Goal: Task Accomplishment & Management: Manage account settings

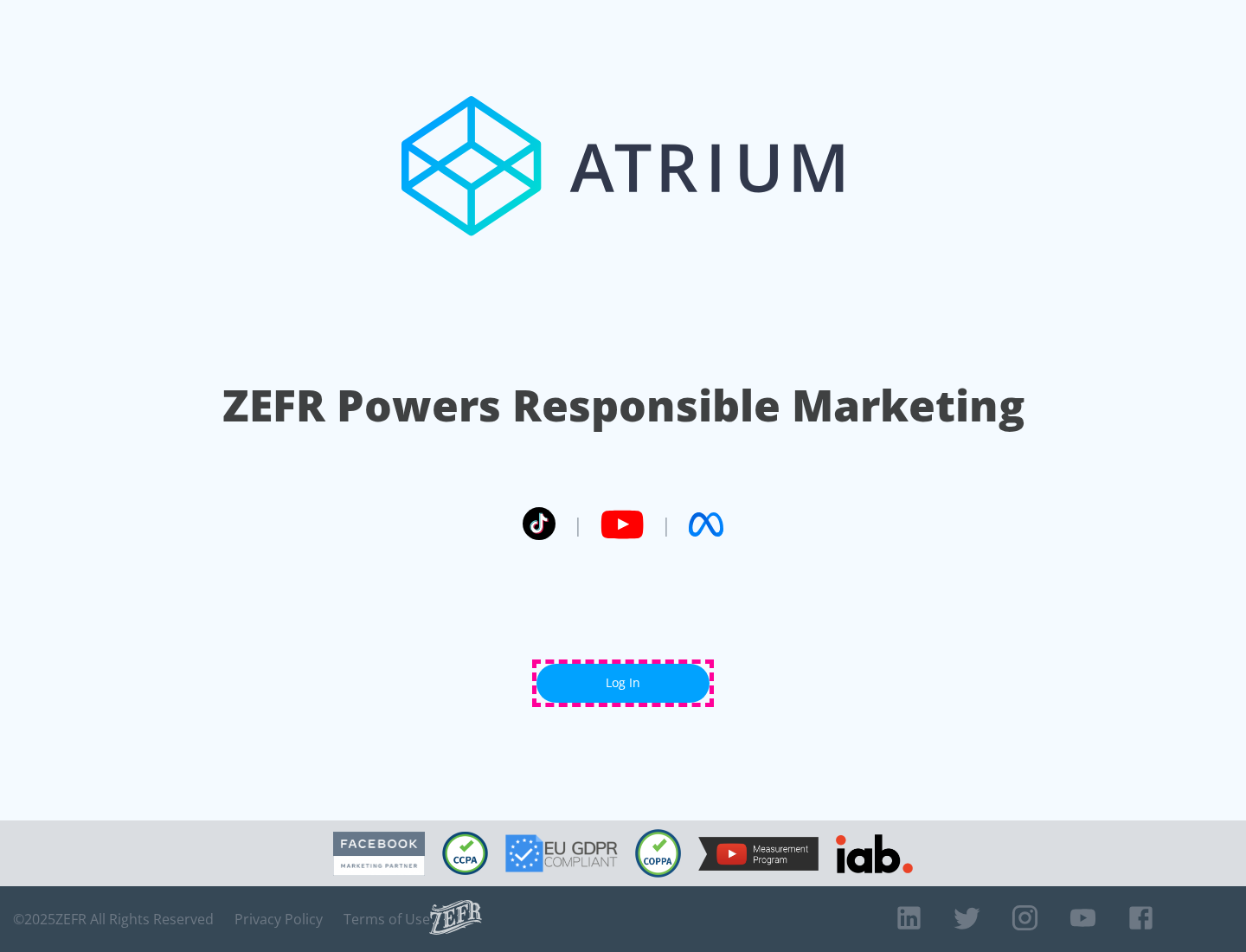
click at [623, 683] on link "Log In" at bounding box center [622, 683] width 173 height 39
